Goal: Register for event/course

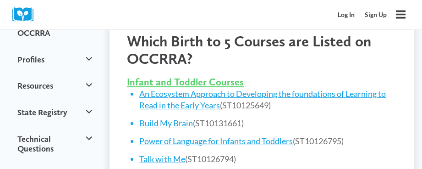
scroll to position [367, 0]
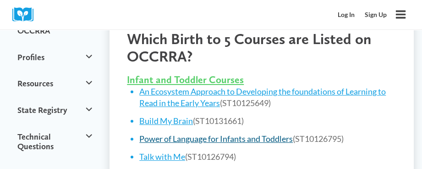
click at [197, 133] on link "Power of Language for Infants and Toddlers" at bounding box center [216, 138] width 154 height 10
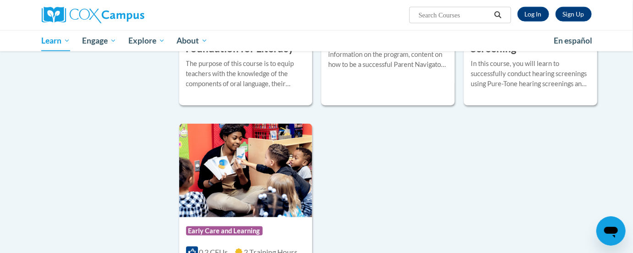
scroll to position [2131, 0]
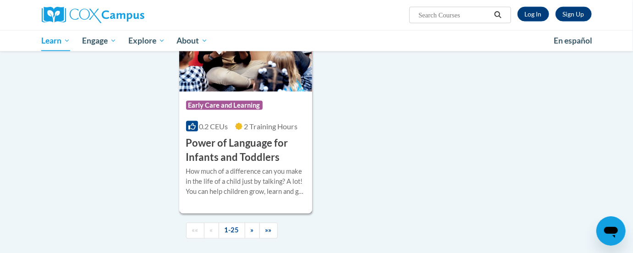
click at [292, 187] on div "How much of a difference can you make in the life of a child just by talking? A…" at bounding box center [246, 182] width 120 height 30
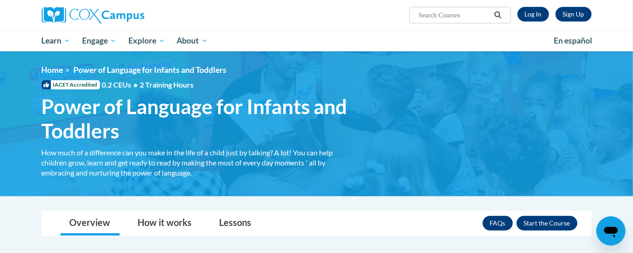
click at [136, 86] on span "•" at bounding box center [136, 84] width 4 height 9
click at [262, 96] on span "Power of Language for Infants and Toddlers" at bounding box center [200, 118] width 316 height 49
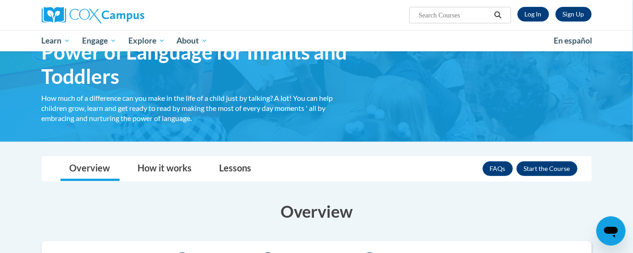
scroll to position [68, 0]
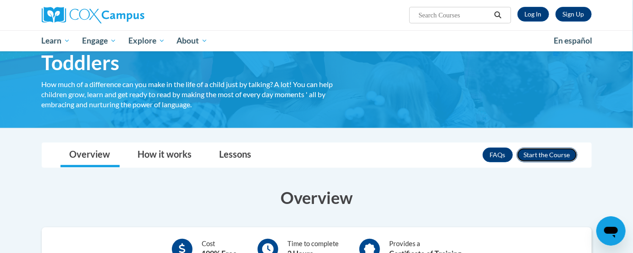
click at [532, 152] on button "Enroll" at bounding box center [547, 155] width 61 height 15
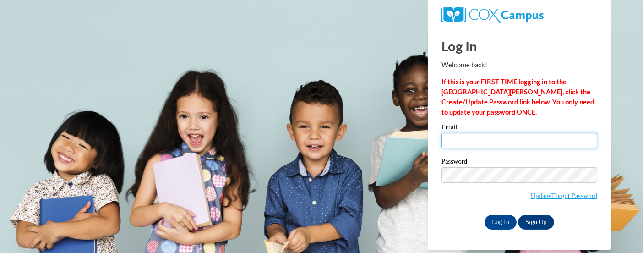
click at [533, 138] on input "Email" at bounding box center [520, 141] width 156 height 16
type input "danderson@coadinc.org"
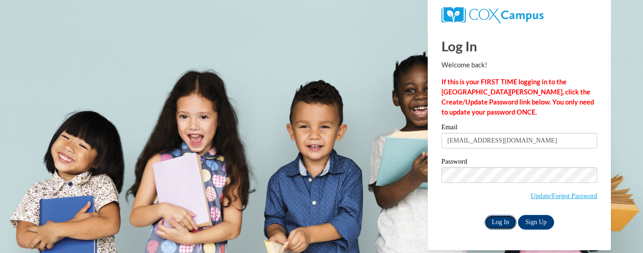
click at [513, 220] on input "Log In" at bounding box center [501, 222] width 32 height 15
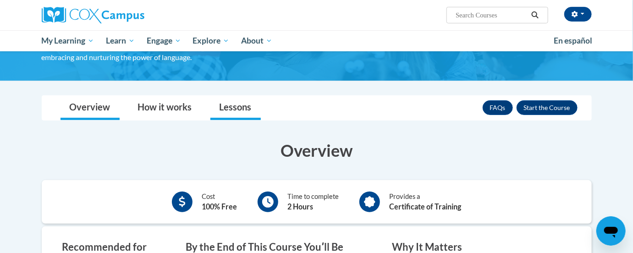
scroll to position [137, 0]
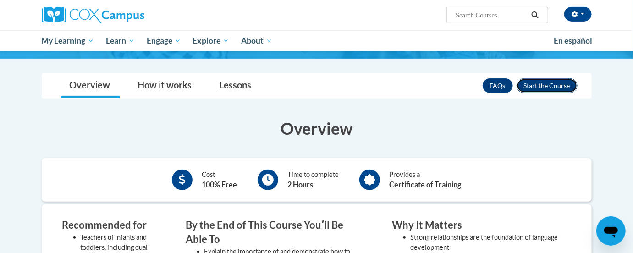
click at [539, 88] on button "Enroll" at bounding box center [547, 85] width 61 height 15
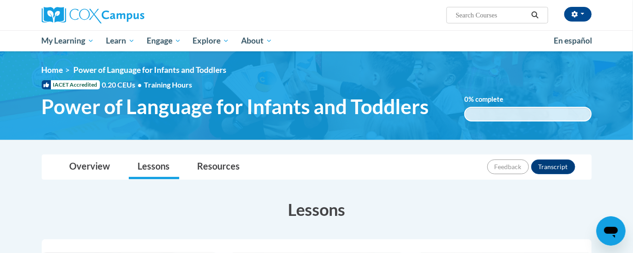
click at [483, 13] on input "Search..." at bounding box center [491, 15] width 73 height 11
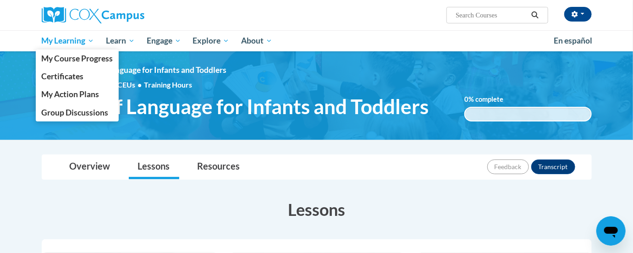
click at [80, 46] on span "My Learning" at bounding box center [67, 40] width 53 height 11
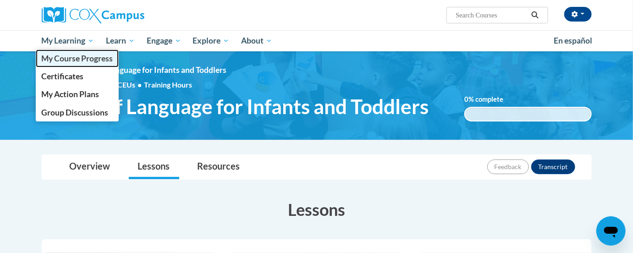
click at [79, 55] on span "My Course Progress" at bounding box center [76, 59] width 71 height 10
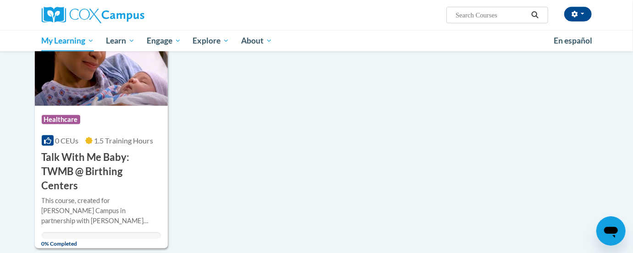
scroll to position [412, 0]
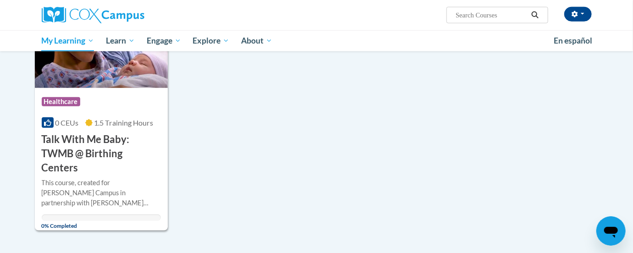
drag, startPoint x: 113, startPoint y: 98, endPoint x: 304, endPoint y: 99, distance: 191.1
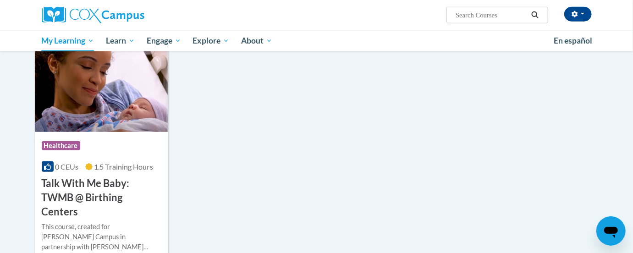
scroll to position [344, 0]
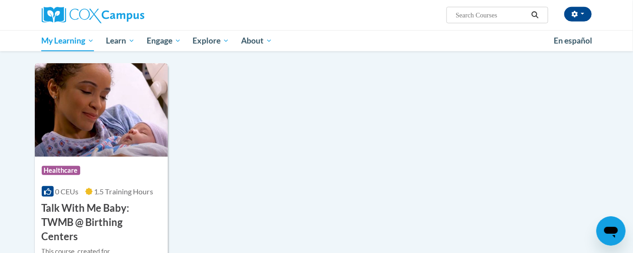
click at [114, 83] on img at bounding box center [101, 109] width 133 height 93
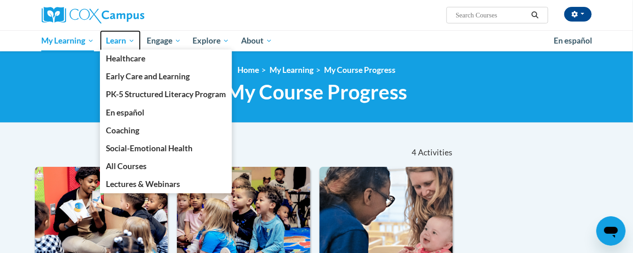
click at [126, 42] on span "Learn" at bounding box center [120, 40] width 29 height 11
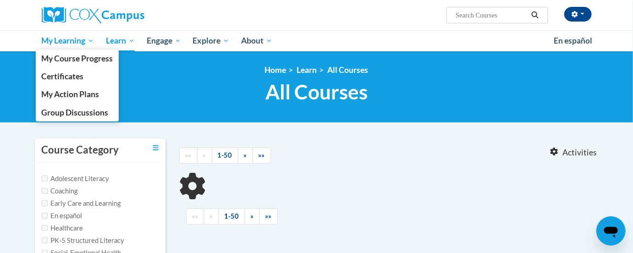
click at [69, 43] on span "My Learning" at bounding box center [67, 40] width 53 height 11
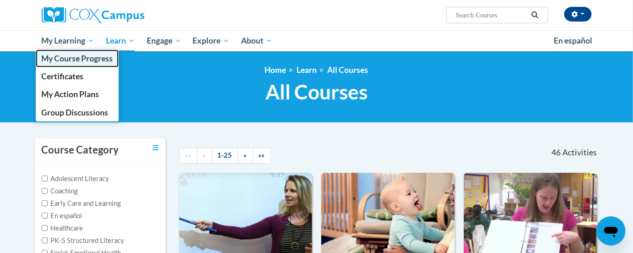
click at [64, 57] on span "My Course Progress" at bounding box center [76, 59] width 71 height 10
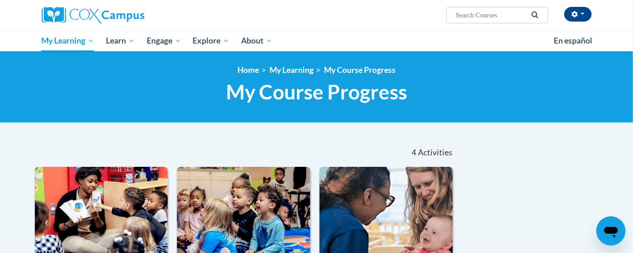
click at [466, 16] on input "Search..." at bounding box center [491, 15] width 73 height 11
type input "rhyme"
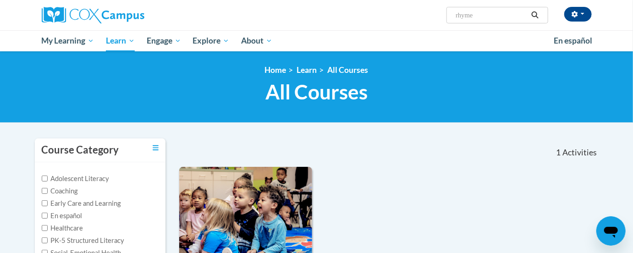
click at [473, 15] on input "rhyme" at bounding box center [491, 15] width 73 height 11
type input "talk"
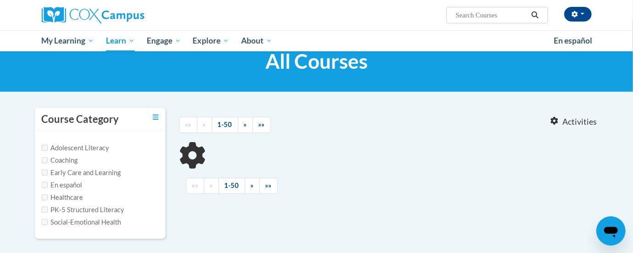
type input "talk"
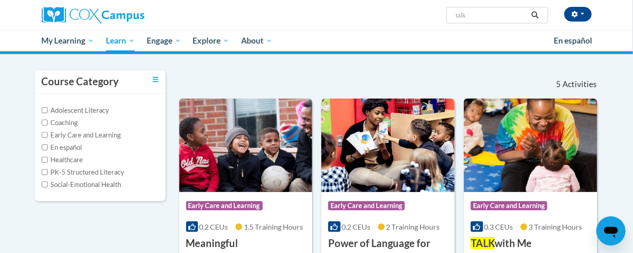
scroll to position [137, 0]
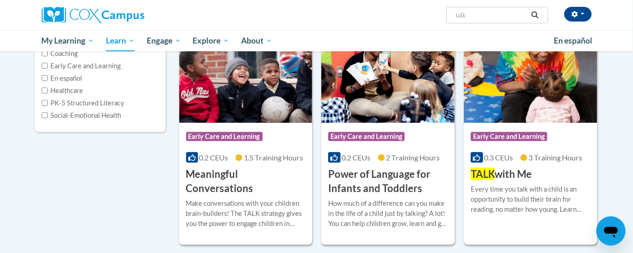
click at [509, 179] on h3 "TALK with Me" at bounding box center [501, 174] width 61 height 14
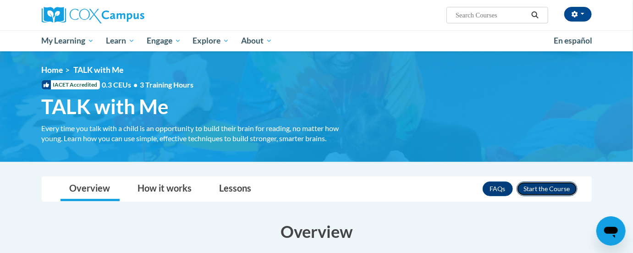
click at [528, 192] on button "Enroll" at bounding box center [547, 188] width 61 height 15
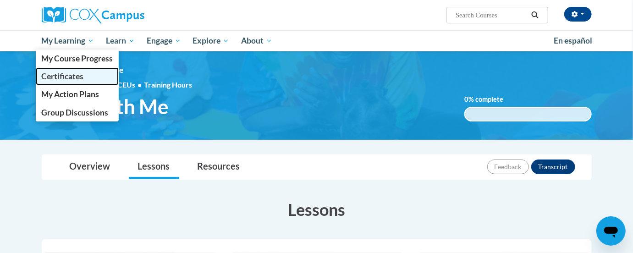
click at [64, 78] on span "Certificates" at bounding box center [62, 76] width 42 height 10
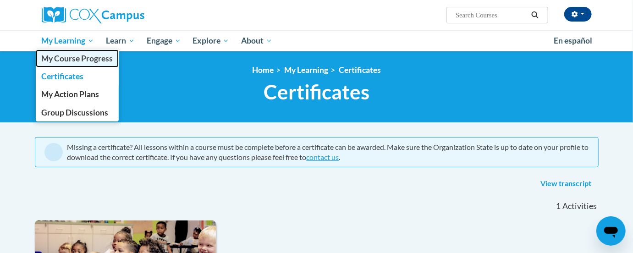
click at [66, 56] on span "My Course Progress" at bounding box center [76, 59] width 71 height 10
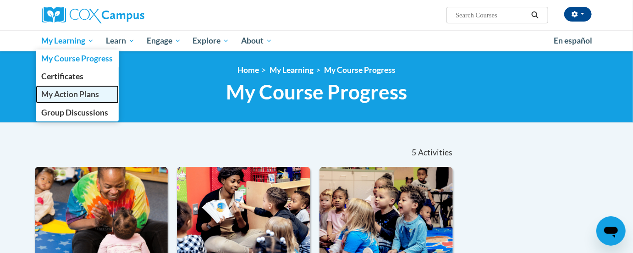
click at [77, 92] on span "My Action Plans" at bounding box center [70, 94] width 58 height 10
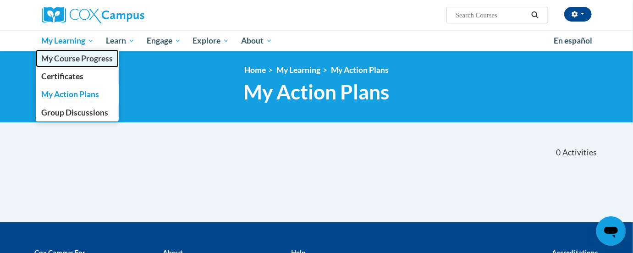
click at [76, 59] on span "My Course Progress" at bounding box center [76, 59] width 71 height 10
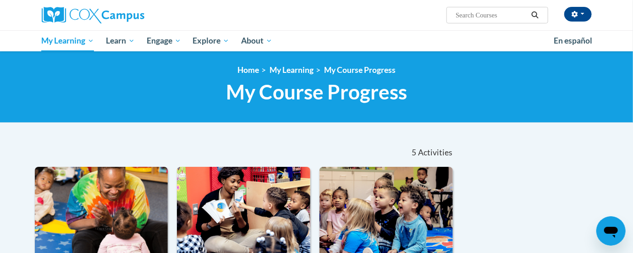
click at [492, 16] on input "Search..." at bounding box center [491, 15] width 73 height 11
type input "read"
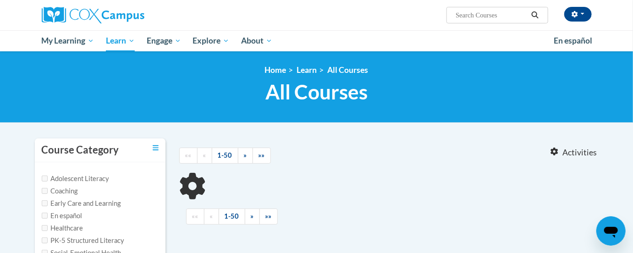
type input "read"
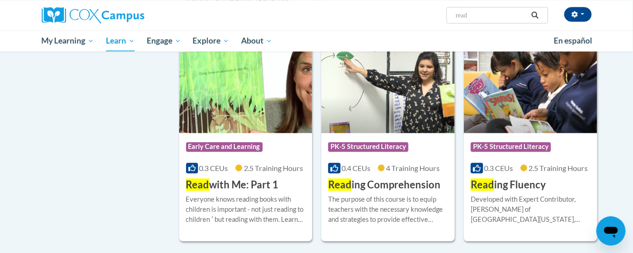
scroll to position [893, 0]
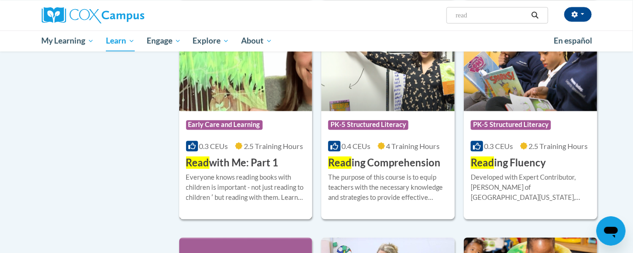
click at [268, 166] on h3 "Read with Me: Part 1" at bounding box center [232, 163] width 93 height 14
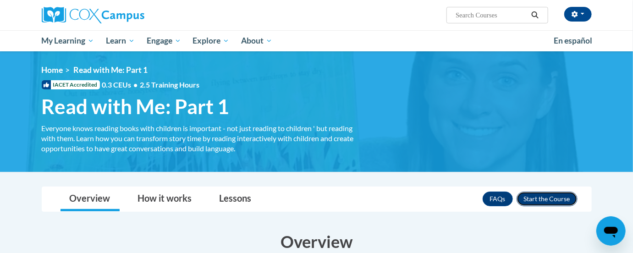
click at [558, 197] on button "Enroll" at bounding box center [547, 199] width 61 height 15
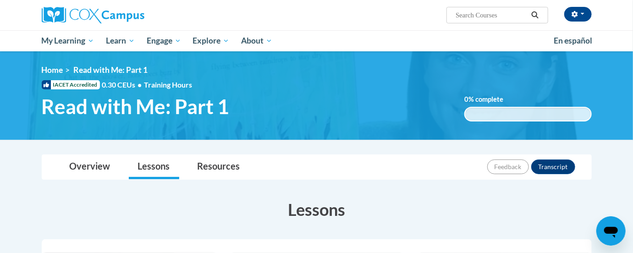
click at [495, 19] on input "Search..." at bounding box center [491, 15] width 73 height 11
type input "read with me"
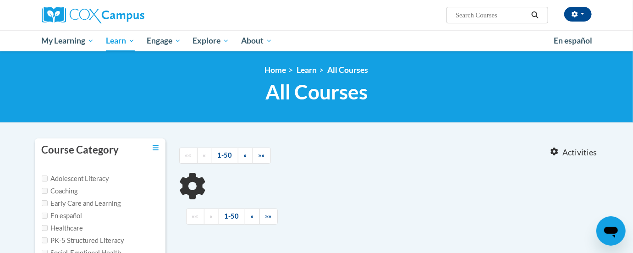
type input "read with me"
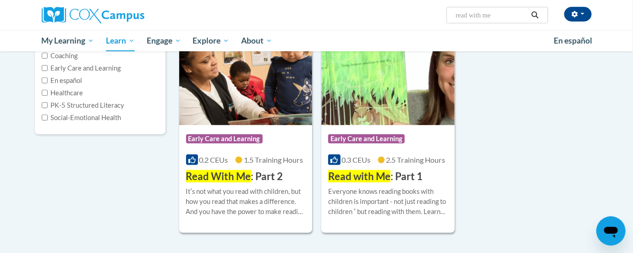
scroll to position [137, 0]
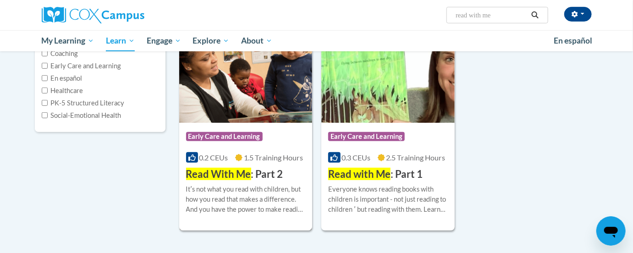
click at [269, 176] on h3 "Read With Me : Part 2" at bounding box center [234, 174] width 97 height 14
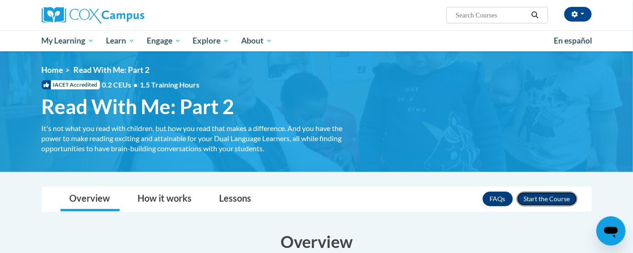
click at [546, 202] on button "Enroll" at bounding box center [547, 199] width 61 height 15
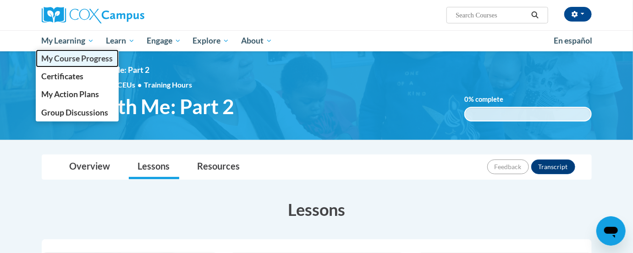
click at [88, 58] on span "My Course Progress" at bounding box center [76, 59] width 71 height 10
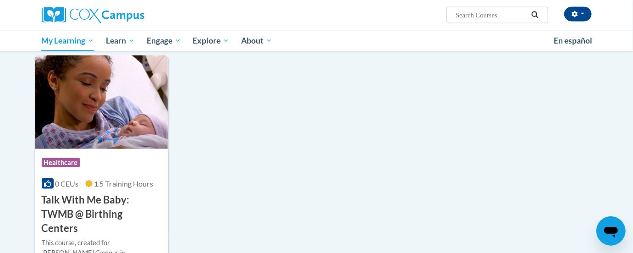
scroll to position [619, 0]
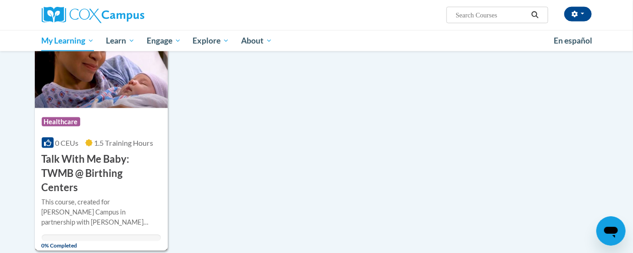
click at [69, 118] on span "Healthcare" at bounding box center [61, 121] width 38 height 9
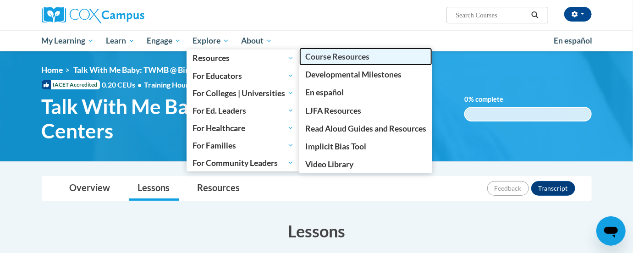
click at [317, 60] on span "Course Resources" at bounding box center [337, 57] width 64 height 10
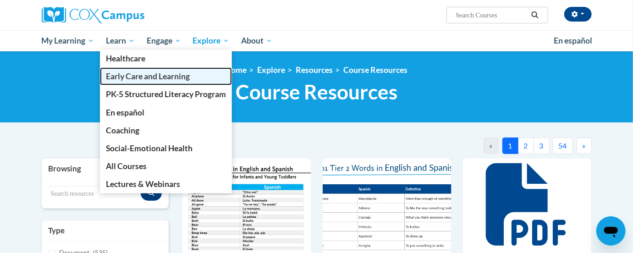
click at [118, 75] on span "Early Care and Learning" at bounding box center [148, 76] width 84 height 10
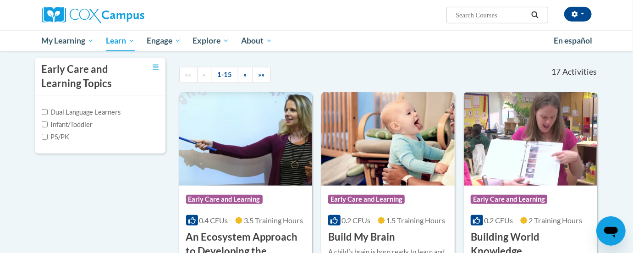
scroll to position [206, 0]
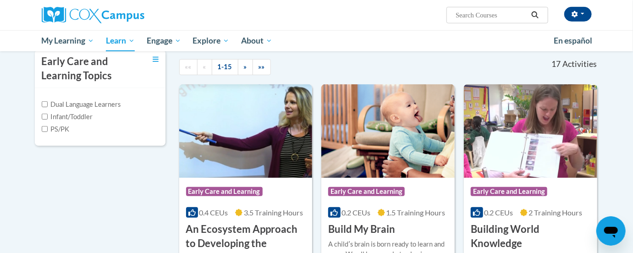
click at [67, 117] on label "Infant/Toddler" at bounding box center [67, 117] width 51 height 10
click at [48, 117] on input "Infant/Toddler" at bounding box center [45, 117] width 6 height 6
checkbox input "true"
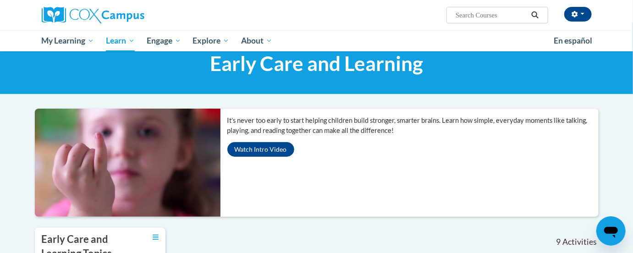
scroll to position [0, 0]
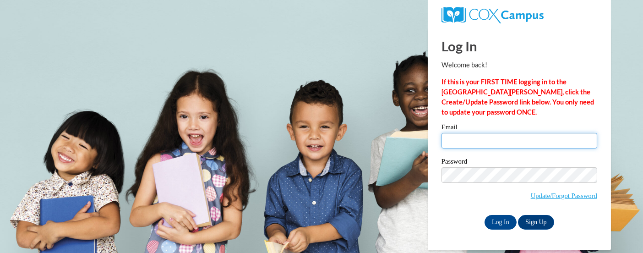
type input "danderson@coadinc.org"
click at [464, 137] on input "danderson@coadinc.org" at bounding box center [520, 141] width 156 height 16
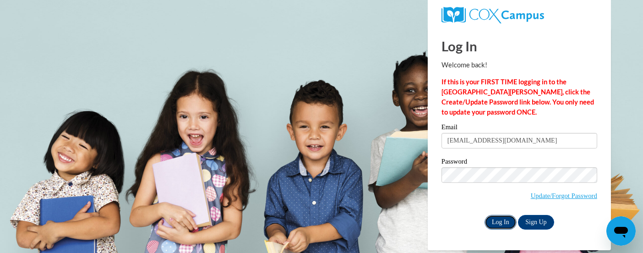
click at [513, 219] on input "Log In" at bounding box center [501, 222] width 32 height 15
click at [499, 223] on input "Log In" at bounding box center [501, 222] width 32 height 15
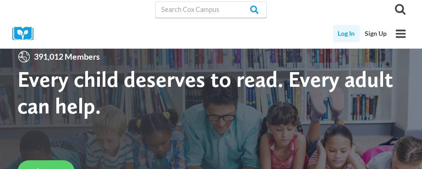
click at [346, 35] on link "Log In" at bounding box center [346, 33] width 27 height 17
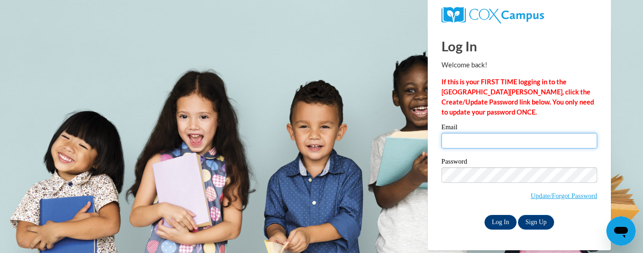
type input "[EMAIL_ADDRESS][DOMAIN_NAME]"
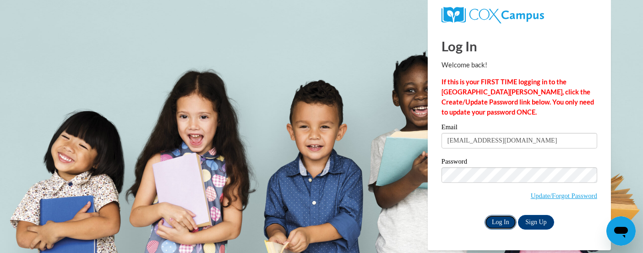
click at [496, 219] on input "Log In" at bounding box center [501, 222] width 32 height 15
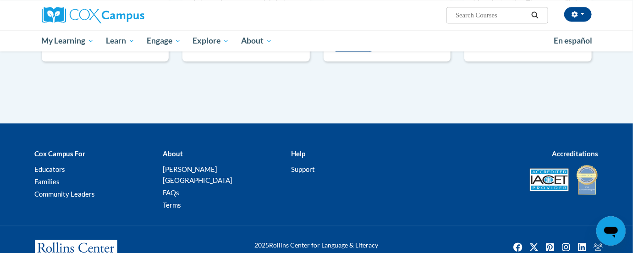
scroll to position [944, 0]
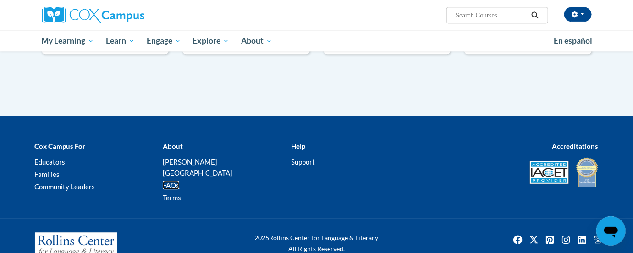
click at [167, 181] on link "FAQs" at bounding box center [171, 185] width 16 height 8
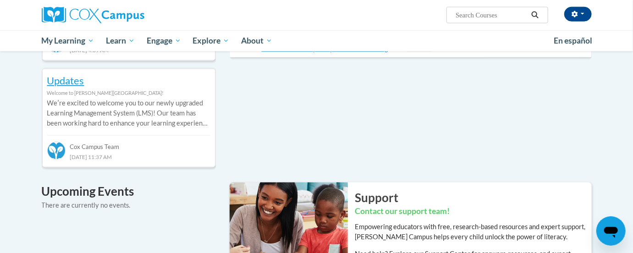
scroll to position [0, 0]
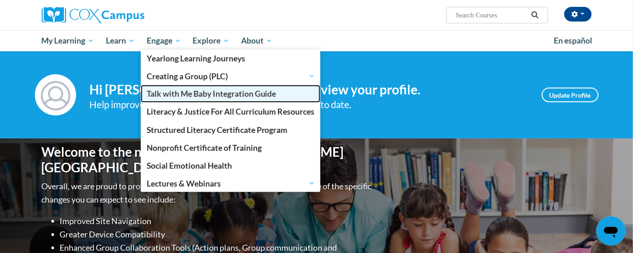
click at [179, 95] on span "Talk with Me Baby Integration Guide" at bounding box center [212, 94] width 130 height 10
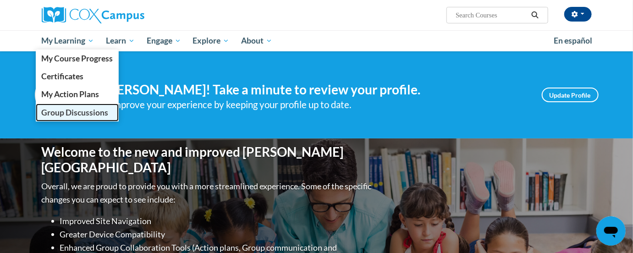
click at [77, 105] on link "Group Discussions" at bounding box center [77, 113] width 83 height 18
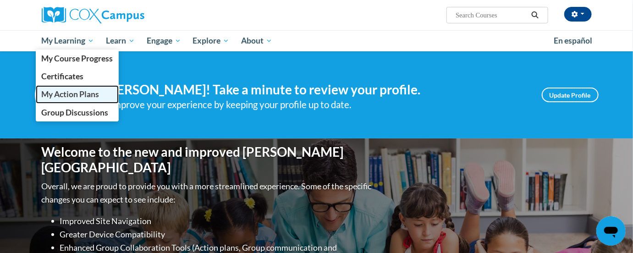
click at [61, 88] on link "My Action Plans" at bounding box center [77, 94] width 83 height 18
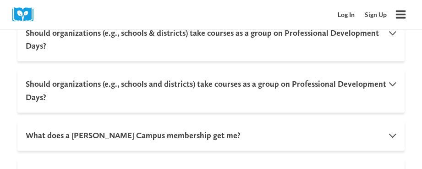
scroll to position [1008, 0]
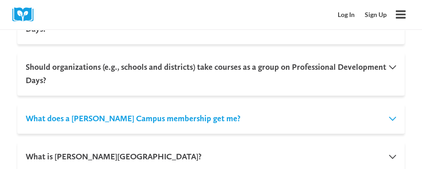
click at [225, 104] on button "What does a Cox Campus membership get me?" at bounding box center [210, 119] width 387 height 30
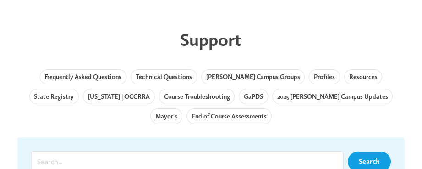
scroll to position [0, 0]
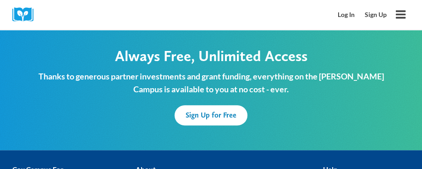
scroll to position [1604, 0]
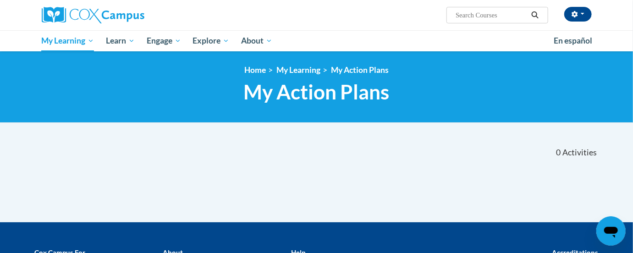
click at [371, 90] on span "My Action Plans" at bounding box center [317, 92] width 146 height 24
click at [304, 69] on link "My Learning" at bounding box center [298, 70] width 44 height 10
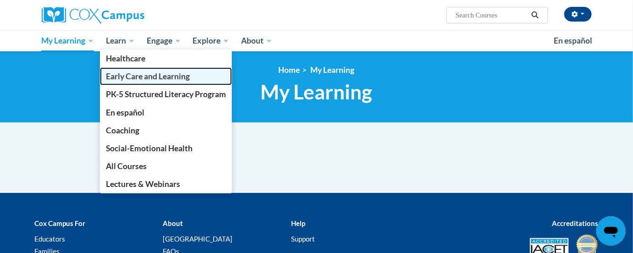
click at [124, 72] on span "Early Care and Learning" at bounding box center [148, 76] width 84 height 10
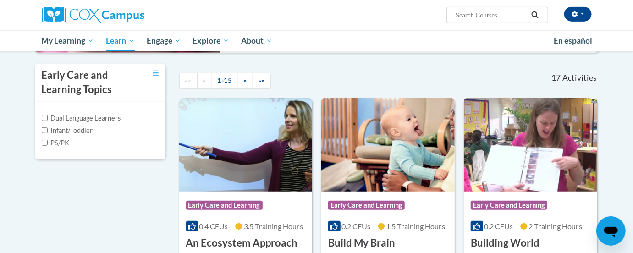
scroll to position [206, 0]
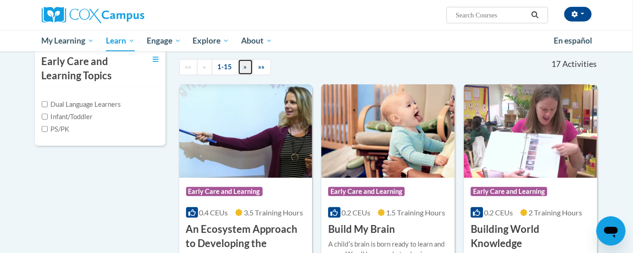
click at [244, 69] on span "»" at bounding box center [245, 67] width 3 height 8
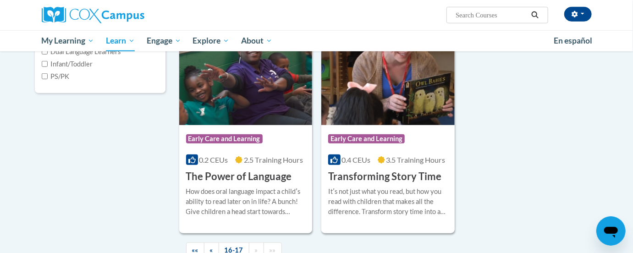
scroll to position [275, 0]
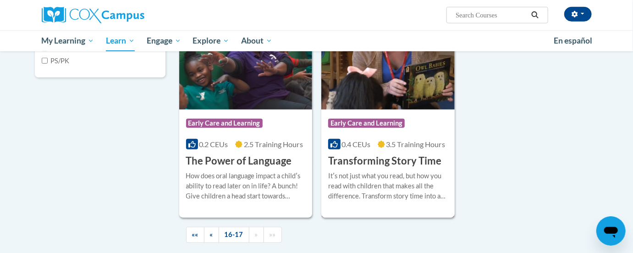
click at [416, 168] on div "More Info Enroll Itʹs not just what you read, but how you read with children th…" at bounding box center [387, 191] width 133 height 47
